Goal: Transaction & Acquisition: Obtain resource

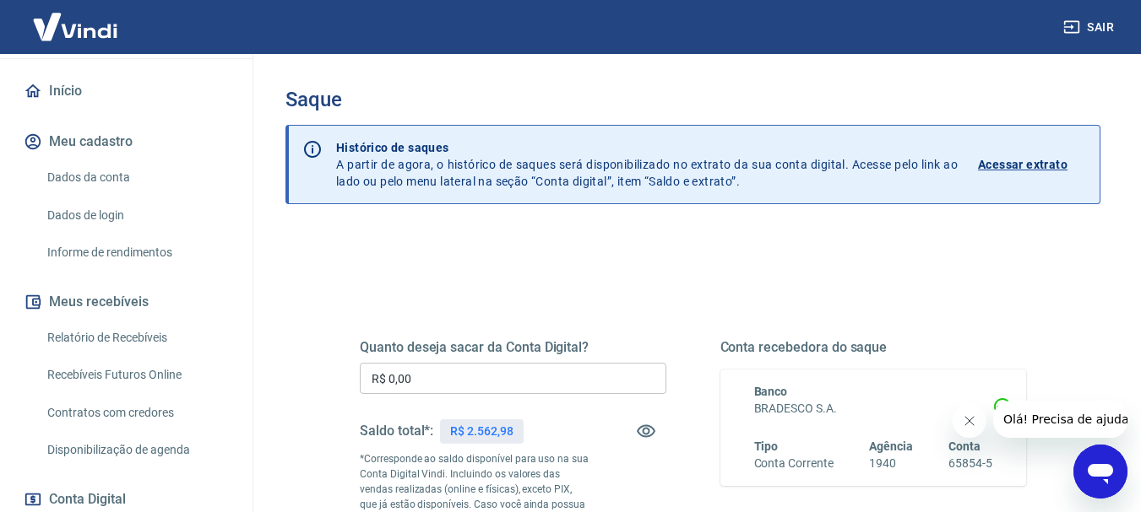
scroll to position [169, 0]
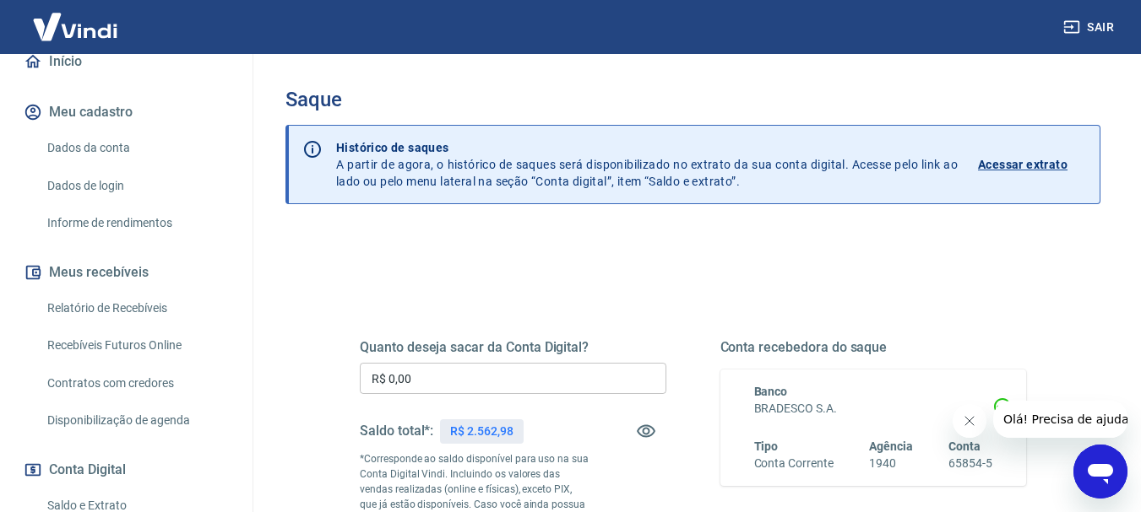
click at [100, 323] on link "Relatório de Recebíveis" at bounding box center [137, 308] width 192 height 35
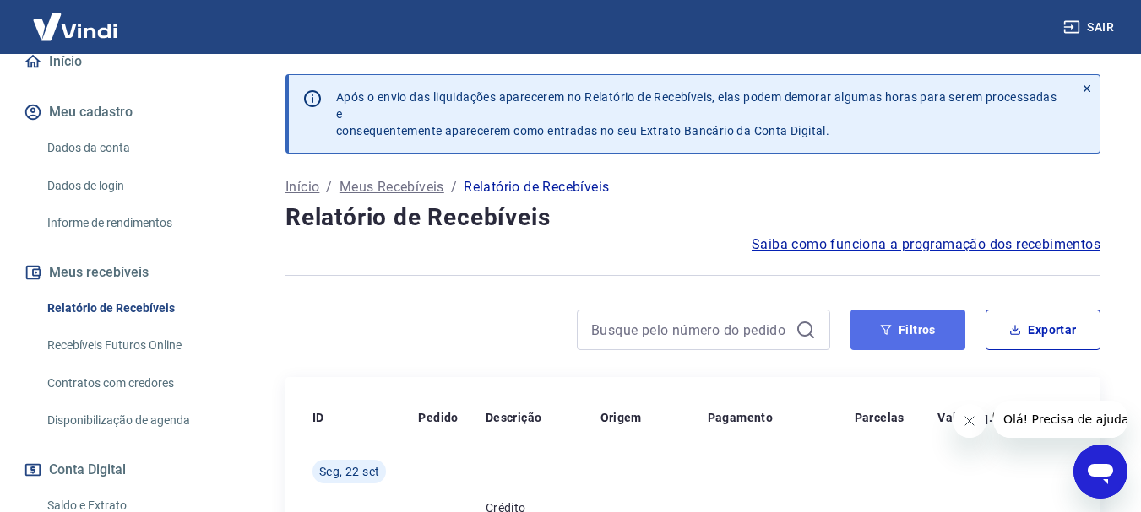
click at [908, 340] on button "Filtros" at bounding box center [907, 330] width 115 height 41
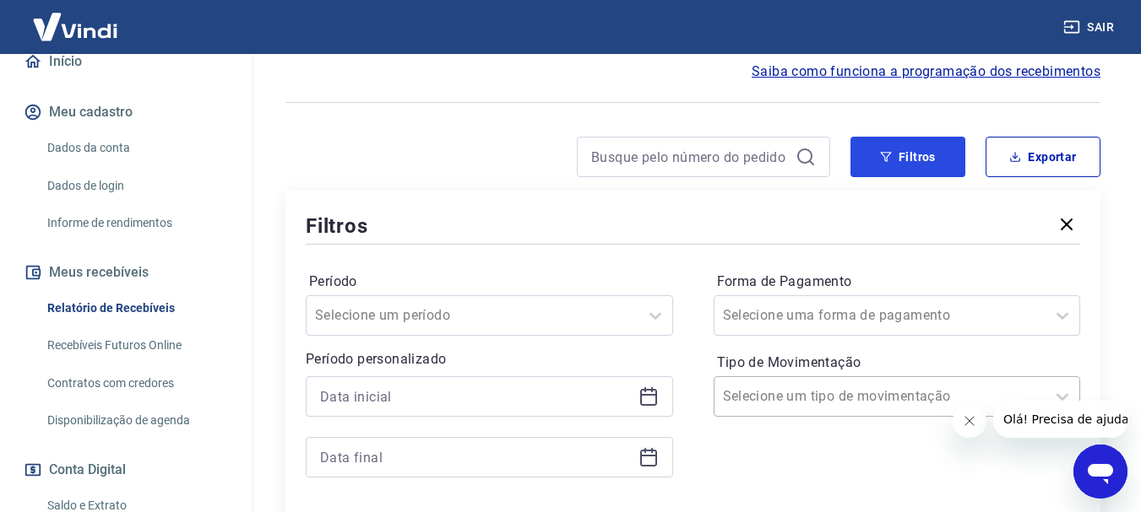
scroll to position [253, 0]
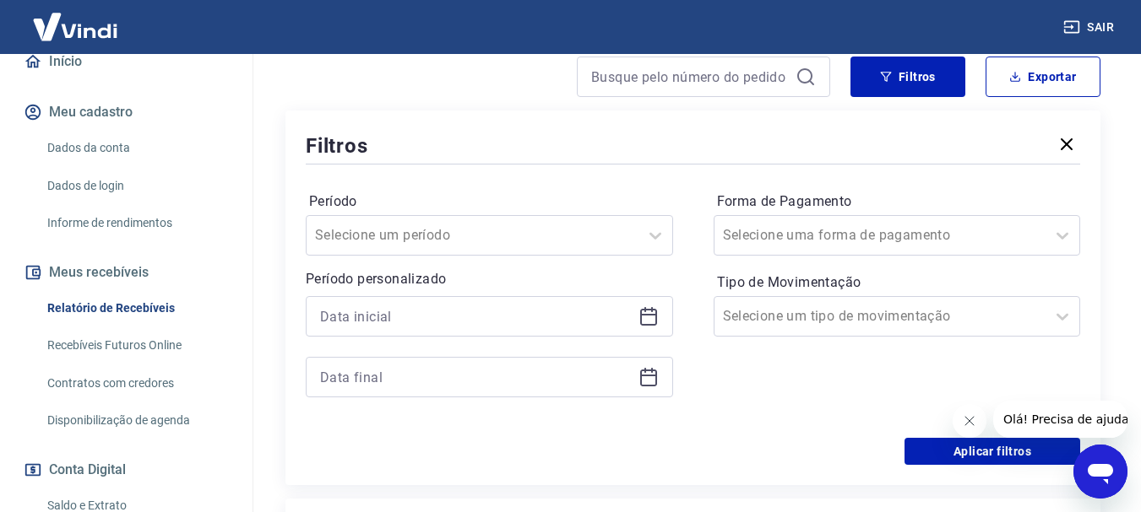
click at [642, 310] on icon at bounding box center [648, 317] width 17 height 17
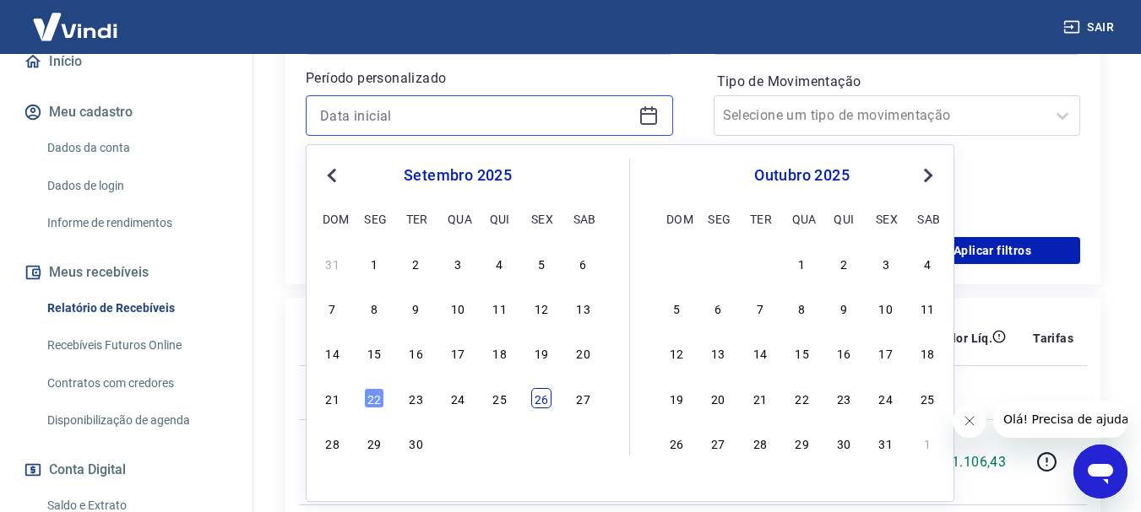
scroll to position [507, 0]
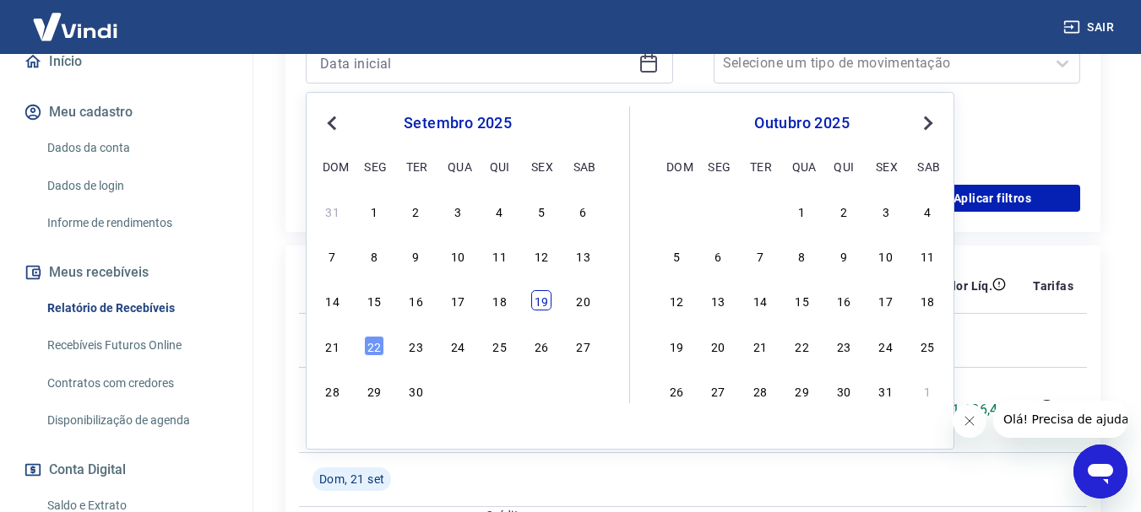
click at [539, 302] on div "19" at bounding box center [541, 300] width 20 height 20
type input "[DATE]"
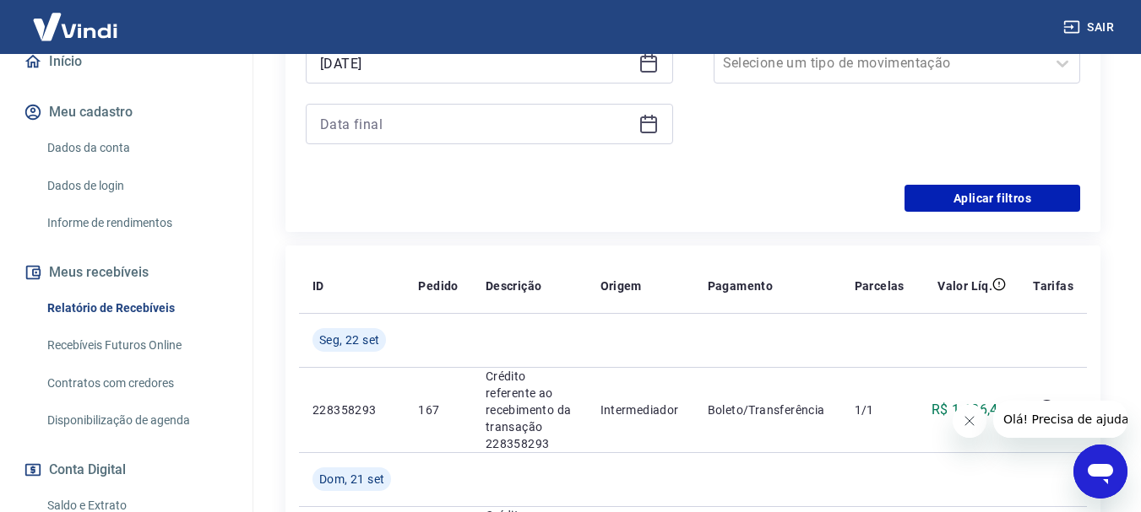
click at [653, 116] on icon at bounding box center [648, 124] width 20 height 20
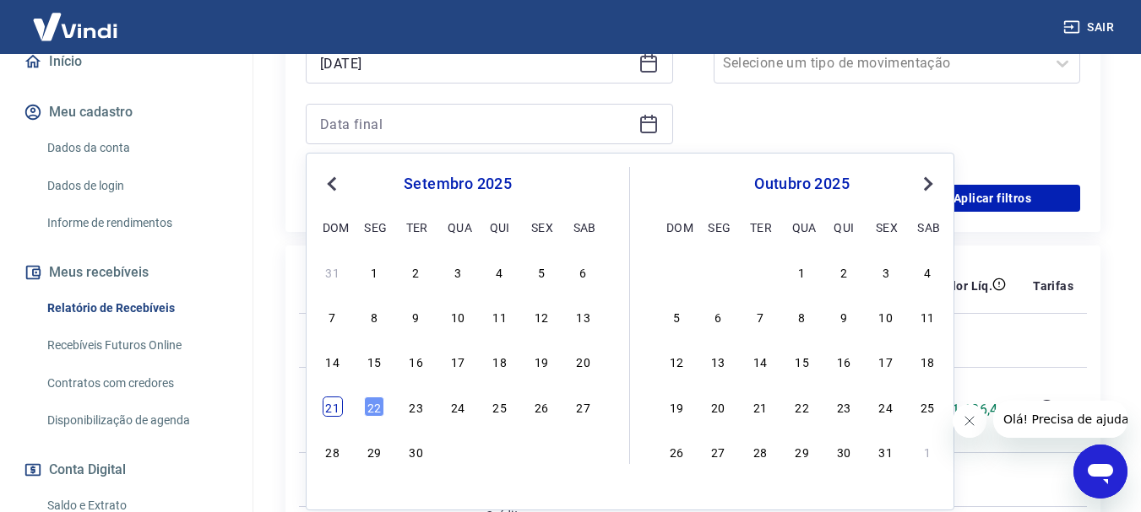
click at [325, 404] on div "21" at bounding box center [333, 407] width 20 height 20
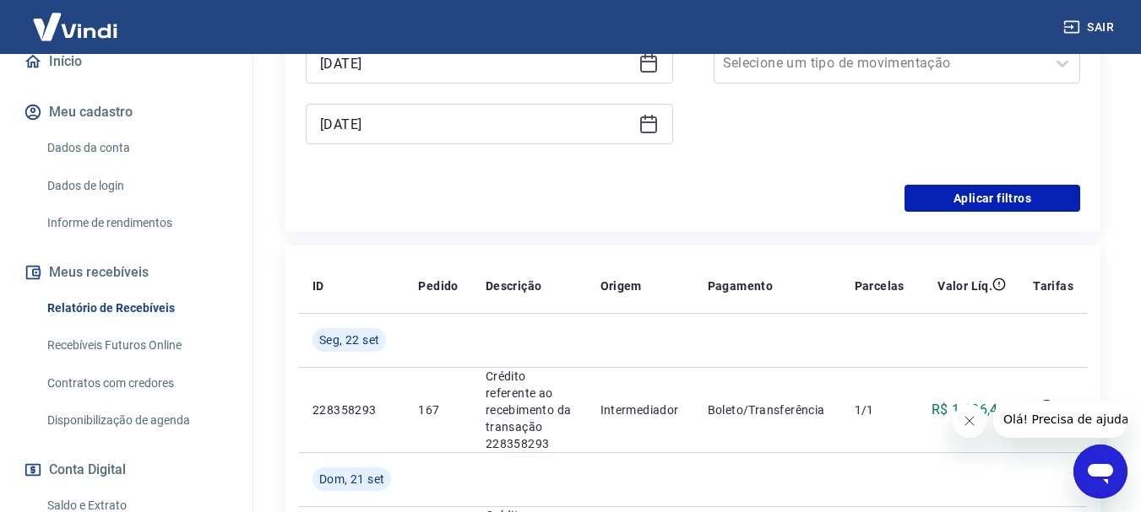
type input "[DATE]"
click at [994, 189] on button "Aplicar filtros" at bounding box center [992, 198] width 176 height 27
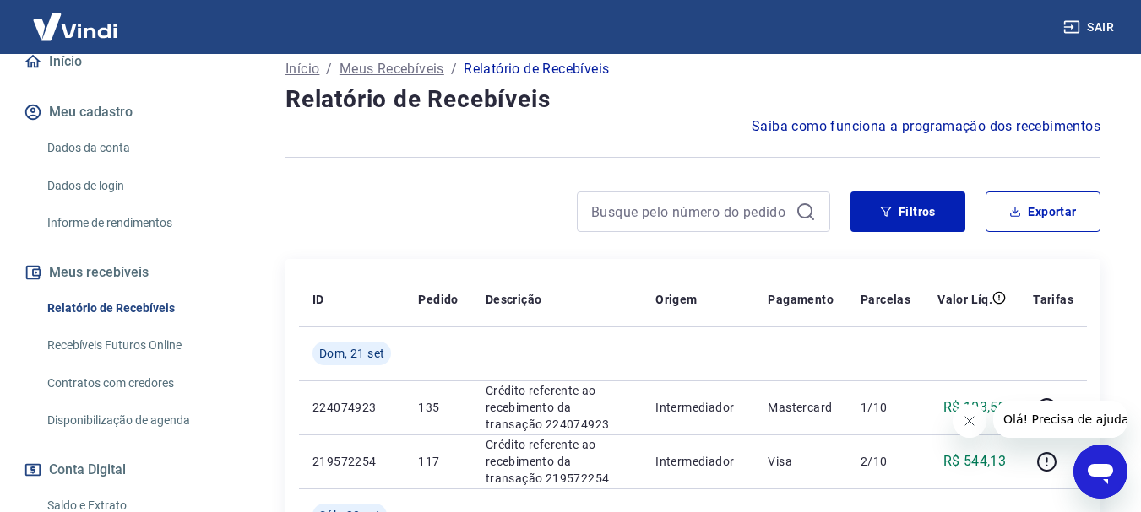
scroll to position [84, 0]
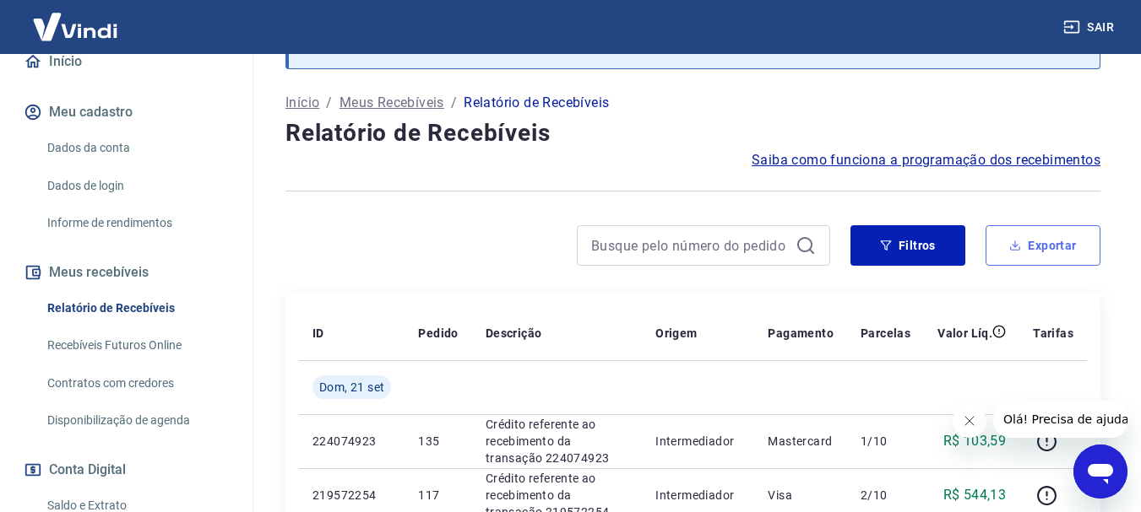
click at [1029, 243] on button "Exportar" at bounding box center [1042, 245] width 115 height 41
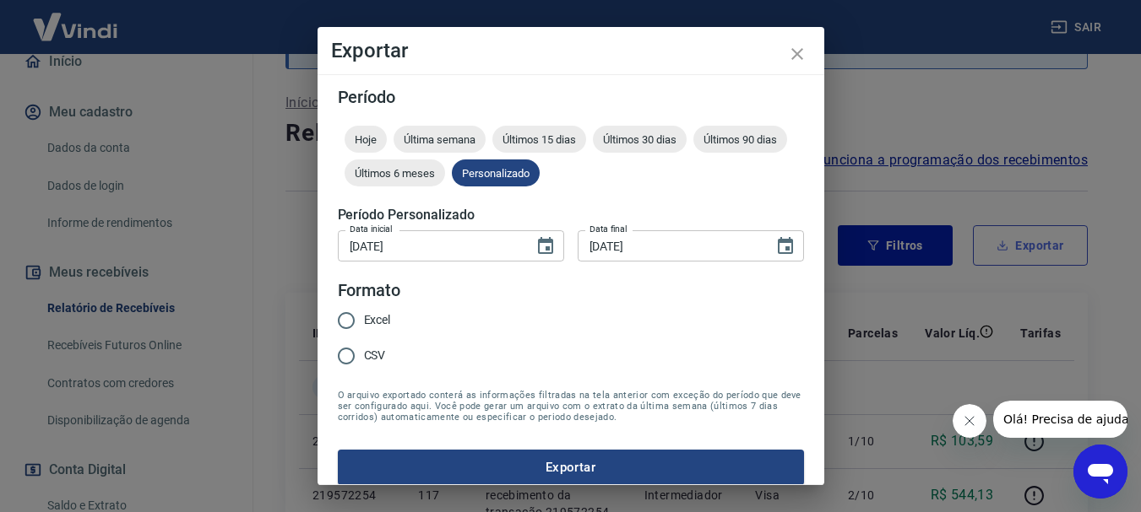
type input "[DATE]"
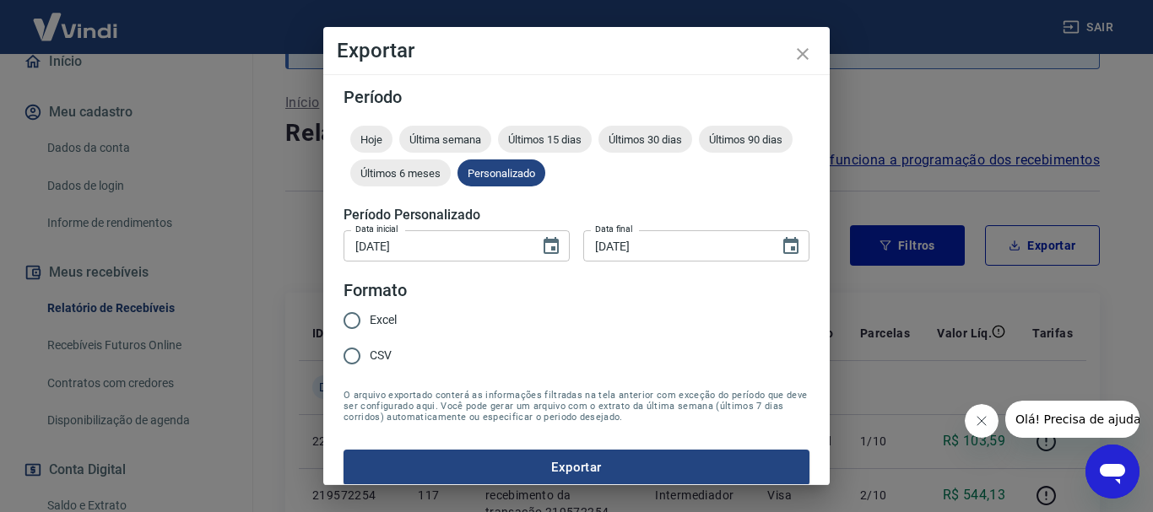
click at [397, 318] on span "Excel" at bounding box center [383, 321] width 27 height 18
click at [370, 318] on input "Excel" at bounding box center [351, 320] width 35 height 35
radio input "true"
click at [480, 468] on button "Exportar" at bounding box center [577, 467] width 466 height 35
